Goal: Task Accomplishment & Management: Complete application form

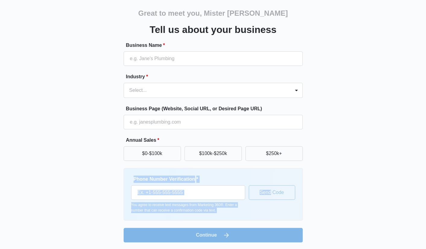
drag, startPoint x: 128, startPoint y: 181, endPoint x: 270, endPoint y: 218, distance: 147.0
click at [270, 218] on div "Phone Number Verification * You agree to receive text messages from Marketing 3…" at bounding box center [213, 194] width 179 height 52
click at [237, 215] on div "Phone Number Verification * You agree to receive text messages from Marketing 3…" at bounding box center [213, 194] width 179 height 52
drag, startPoint x: 207, startPoint y: 211, endPoint x: 106, endPoint y: 180, distance: 105.7
click at [106, 180] on div "Great to meet you, Mister [PERSON_NAME] Tell us about your business Business Na…" at bounding box center [213, 119] width 362 height 245
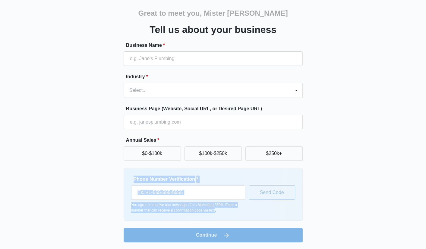
click at [176, 213] on div "Phone Number Verification * You agree to receive text messages from Marketing 3…" at bounding box center [213, 194] width 179 height 52
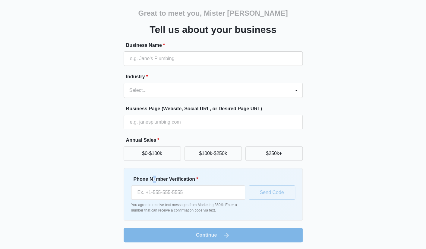
drag, startPoint x: 151, startPoint y: 178, endPoint x: 156, endPoint y: 178, distance: 4.5
click at [156, 178] on label "Phone Number Verification *" at bounding box center [191, 178] width 114 height 7
drag, startPoint x: 151, startPoint y: 178, endPoint x: 195, endPoint y: 178, distance: 44.7
click at [195, 178] on label "Phone Number Verification *" at bounding box center [191, 178] width 114 height 7
copy label "Number Verification"
